Goal: Transaction & Acquisition: Purchase product/service

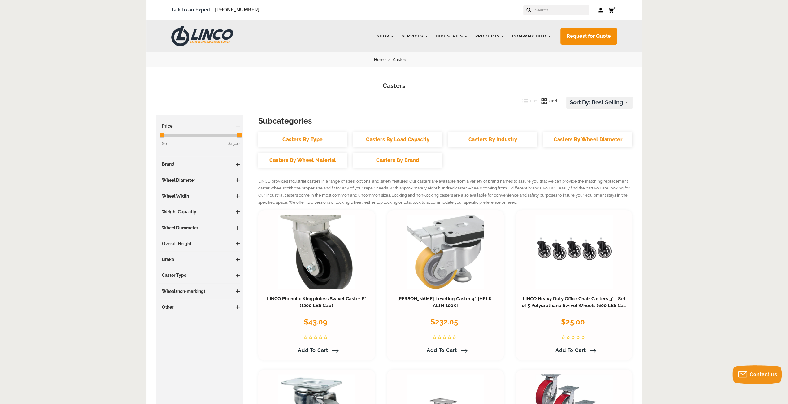
click at [404, 141] on link "Casters By Load Capacity" at bounding box center [397, 140] width 89 height 15
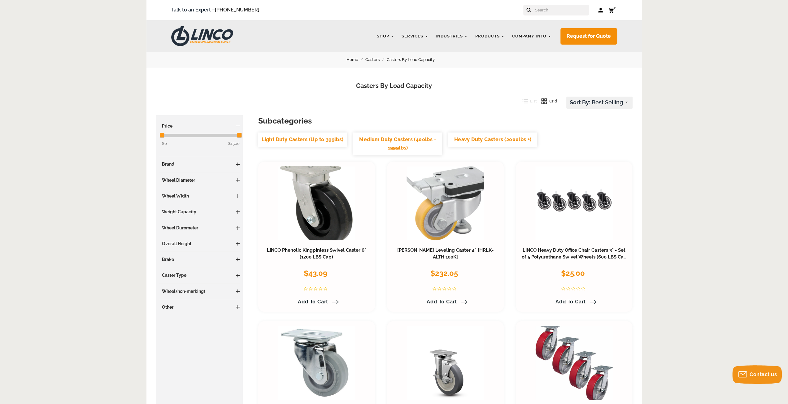
click at [392, 140] on link "Medium Duty Casters (400lbs - 1999lbs)" at bounding box center [397, 144] width 89 height 23
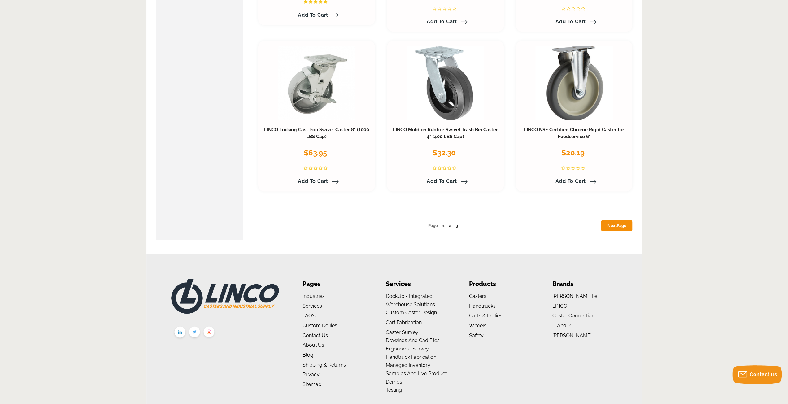
scroll to position [3134, 0]
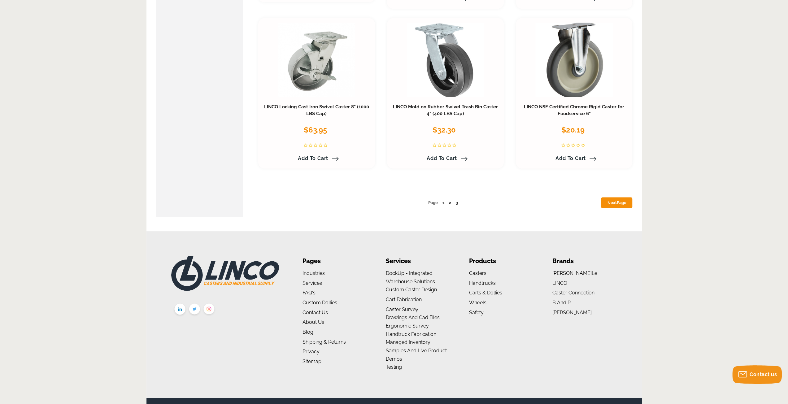
click at [627, 201] on link "Next Page" at bounding box center [616, 202] width 31 height 11
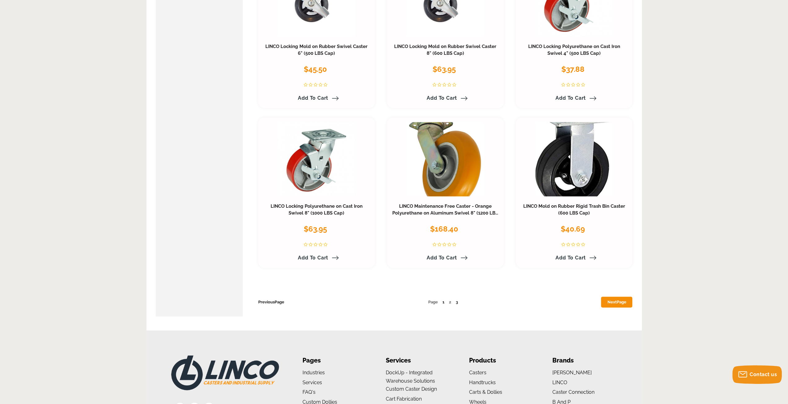
scroll to position [3019, 0]
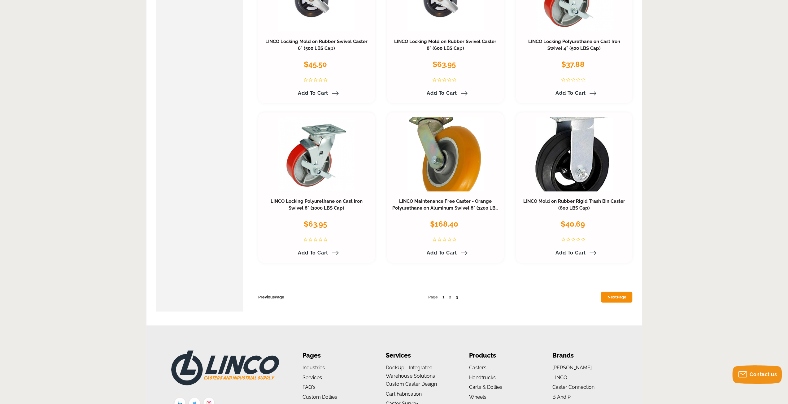
click at [618, 295] on span "Page" at bounding box center [622, 297] width 10 height 5
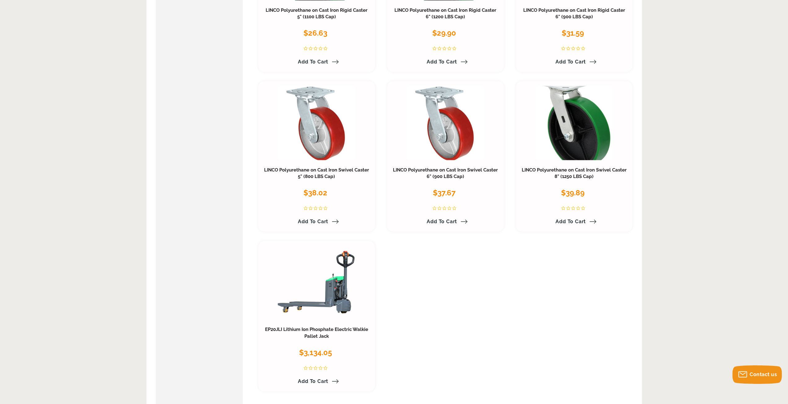
scroll to position [514, 0]
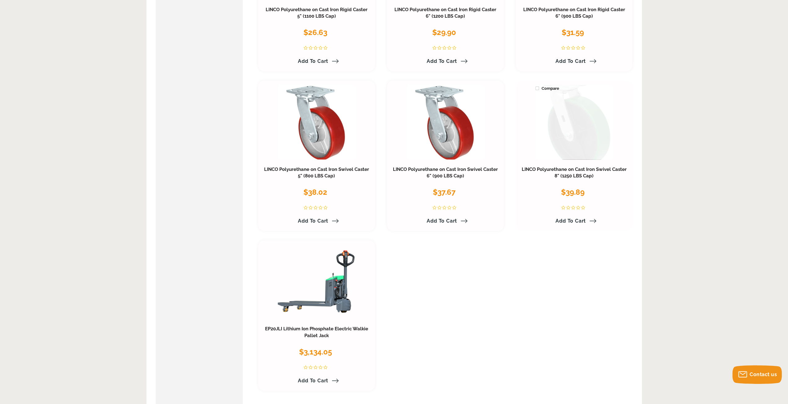
click at [594, 128] on link at bounding box center [574, 122] width 77 height 74
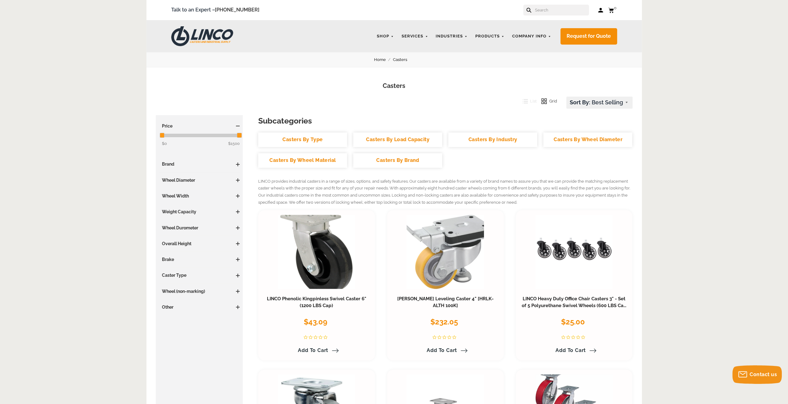
click at [572, 138] on link "Casters By Wheel Diameter" at bounding box center [588, 140] width 89 height 15
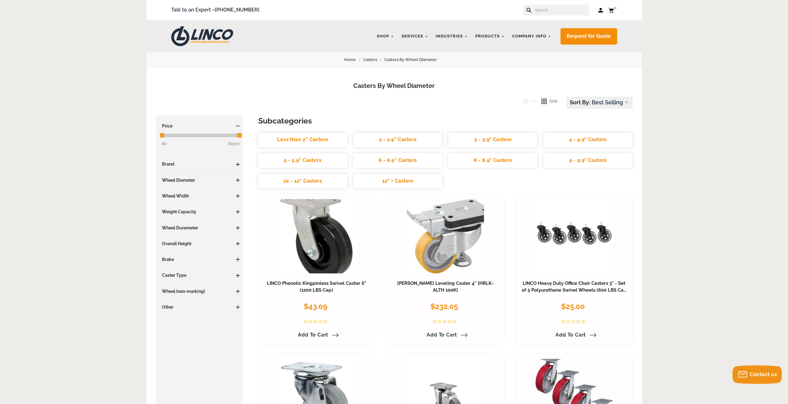
click at [372, 159] on link "6 - 6.9" Casters" at bounding box center [397, 160] width 89 height 15
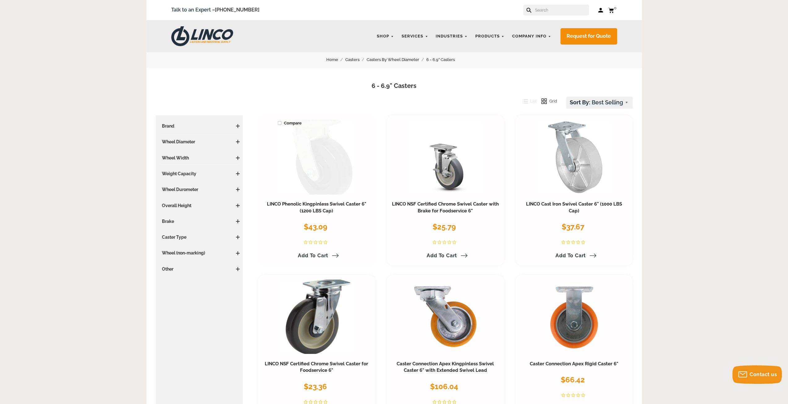
click at [318, 164] on link at bounding box center [316, 157] width 77 height 74
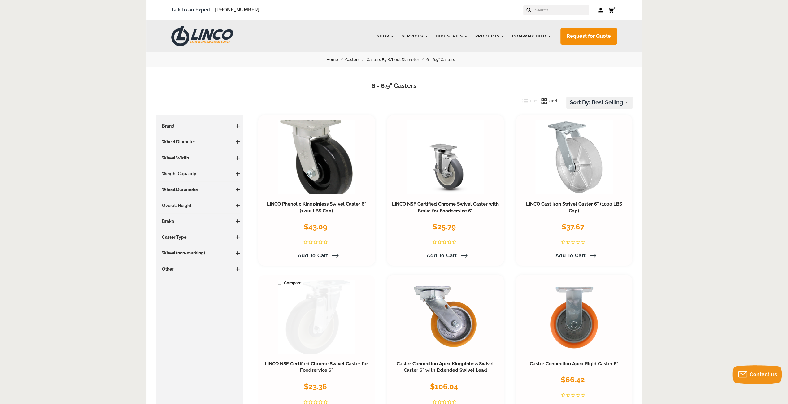
click at [310, 339] on link at bounding box center [316, 317] width 77 height 74
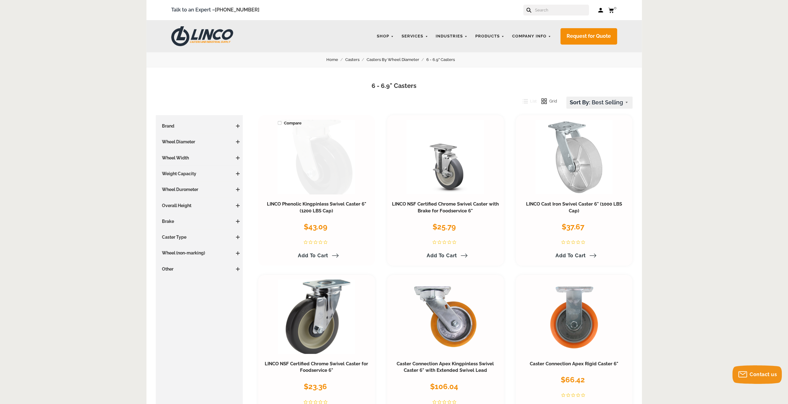
click at [329, 167] on link at bounding box center [316, 157] width 77 height 74
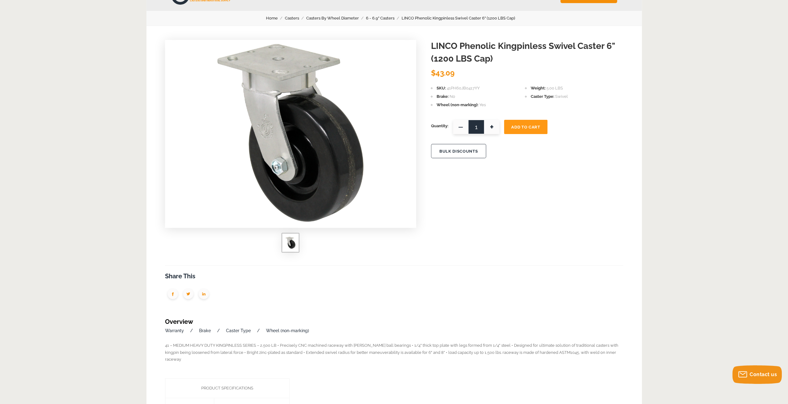
scroll to position [48, 0]
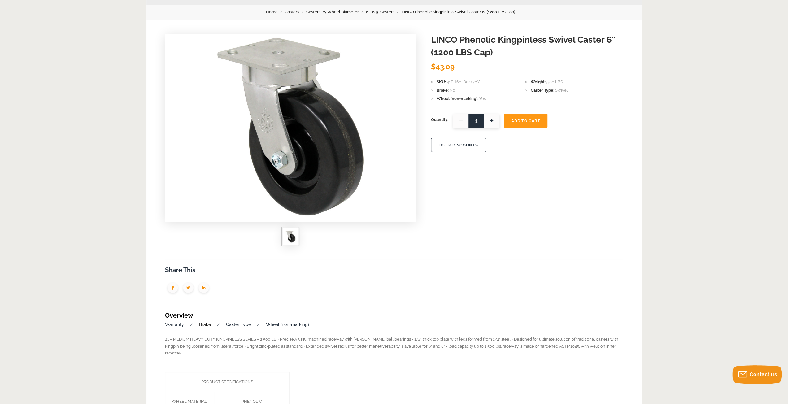
click at [207, 324] on link "Brake" at bounding box center [205, 324] width 12 height 5
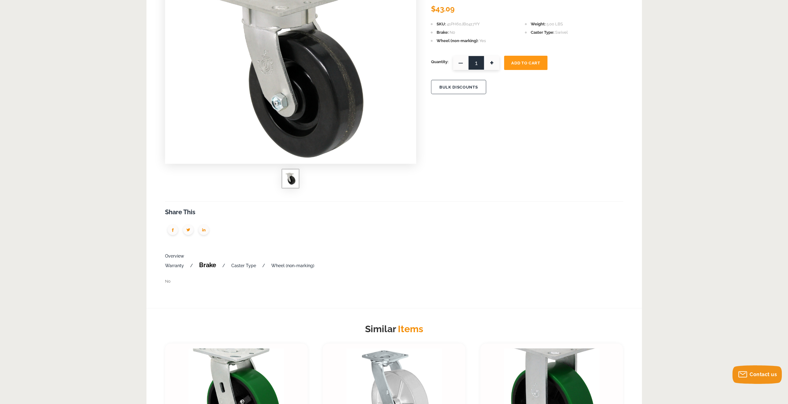
scroll to position [105, 0]
click at [283, 265] on link "Wheel (non-marking)" at bounding box center [292, 266] width 43 height 5
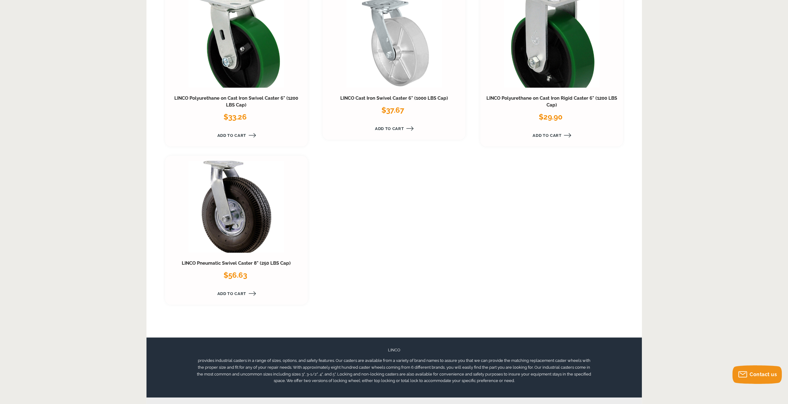
scroll to position [105, 0]
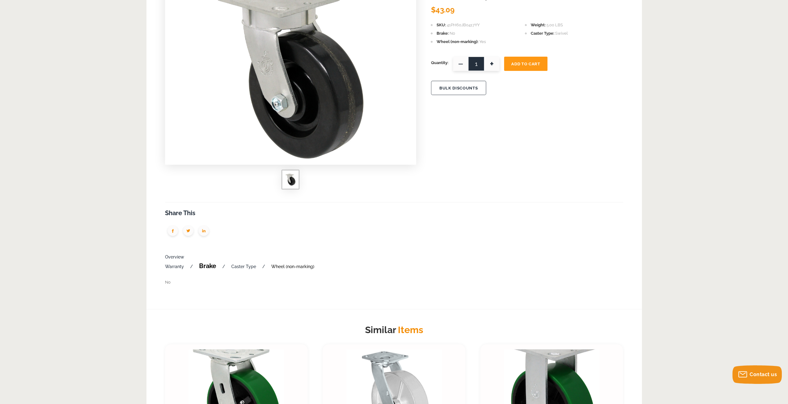
click at [288, 266] on link "Wheel (non-marking)" at bounding box center [292, 266] width 43 height 5
click at [209, 265] on link "Brake" at bounding box center [207, 265] width 17 height 7
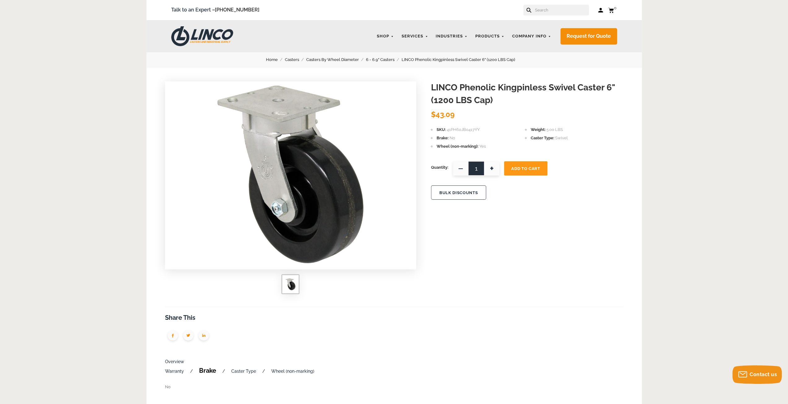
click at [492, 168] on span "+" at bounding box center [491, 168] width 15 height 14
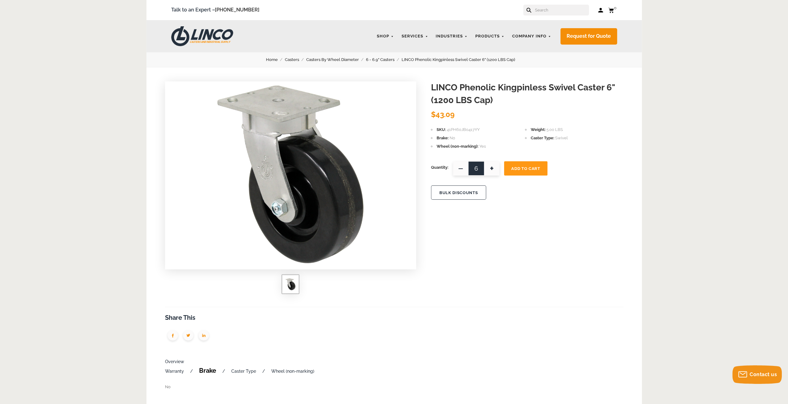
click at [492, 168] on span "+" at bounding box center [491, 168] width 15 height 14
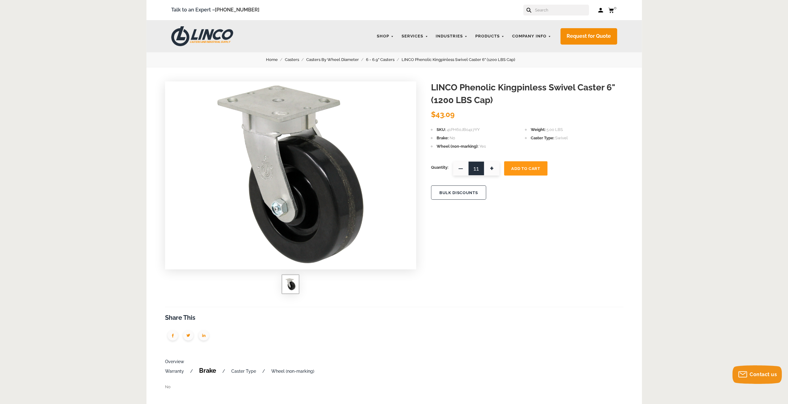
click at [492, 168] on span "+" at bounding box center [491, 168] width 15 height 14
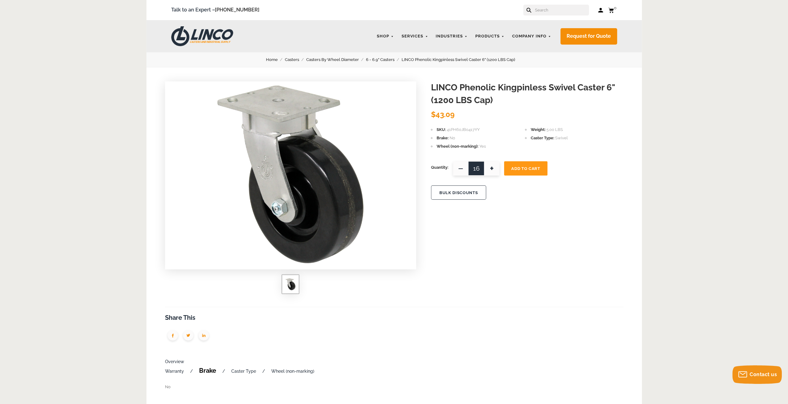
click at [492, 168] on span "+" at bounding box center [491, 168] width 15 height 14
click at [490, 167] on span "+" at bounding box center [491, 168] width 15 height 14
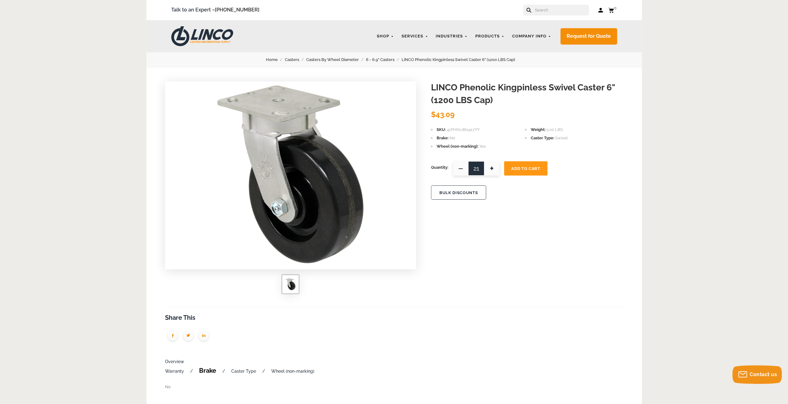
click at [490, 167] on span "+" at bounding box center [491, 168] width 15 height 14
type input "24"
click at [533, 170] on span "Add To Cart" at bounding box center [525, 168] width 29 height 5
